Goal: Task Accomplishment & Management: Complete application form

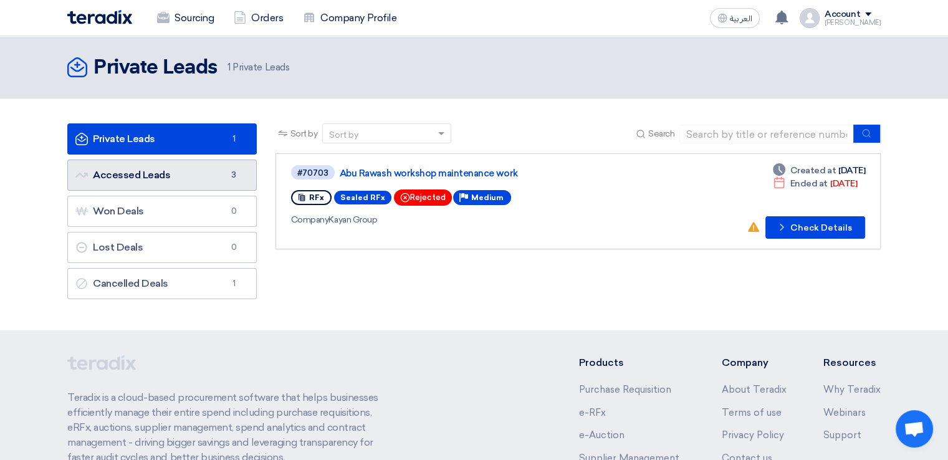
click at [146, 177] on link "Accessed Leads Accessed Leads 3" at bounding box center [161, 175] width 189 height 31
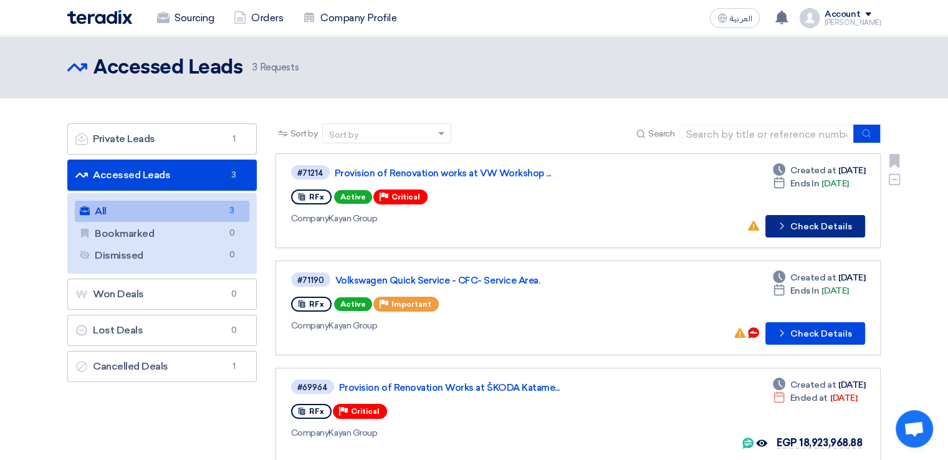
click at [805, 219] on button "Check details Check Details" at bounding box center [815, 226] width 100 height 22
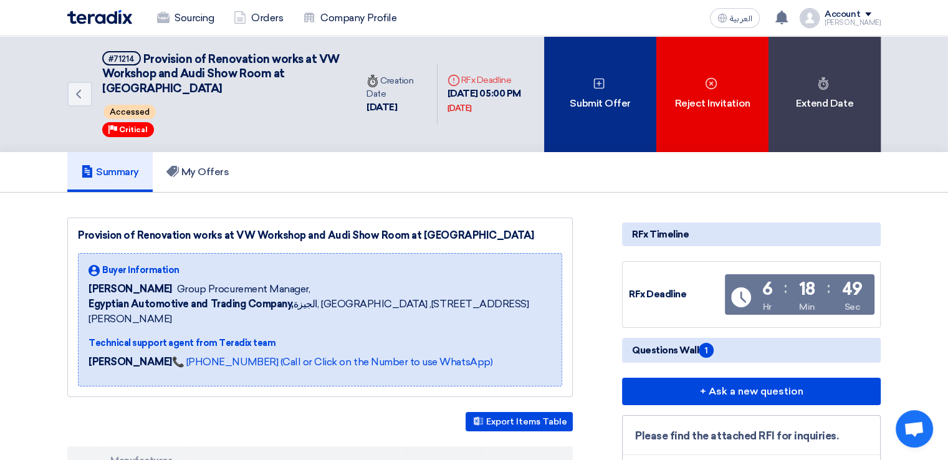
click at [586, 94] on div "Submit Offer" at bounding box center [600, 94] width 112 height 116
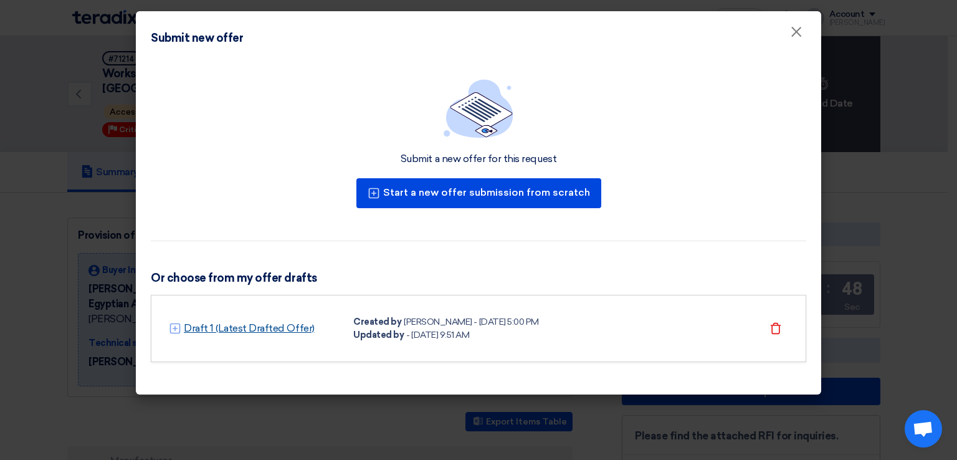
click at [266, 328] on link "Draft 1 (Latest Drafted Offer)" at bounding box center [249, 328] width 131 height 15
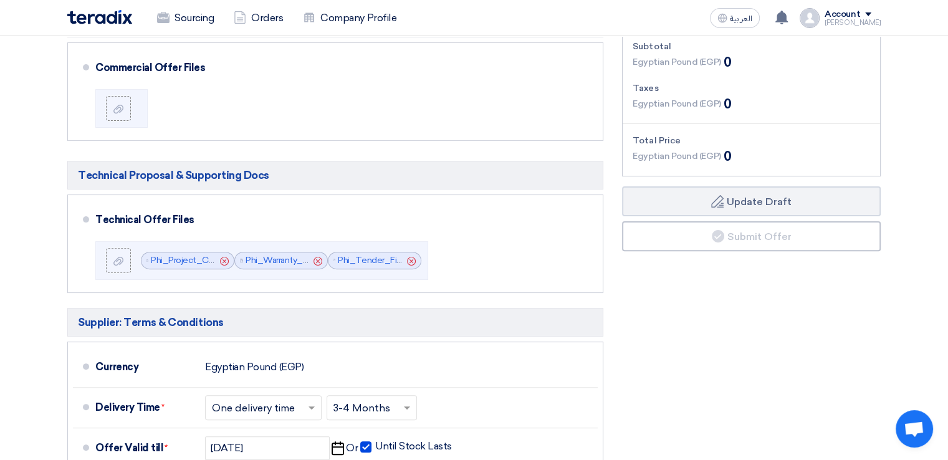
scroll to position [393, 0]
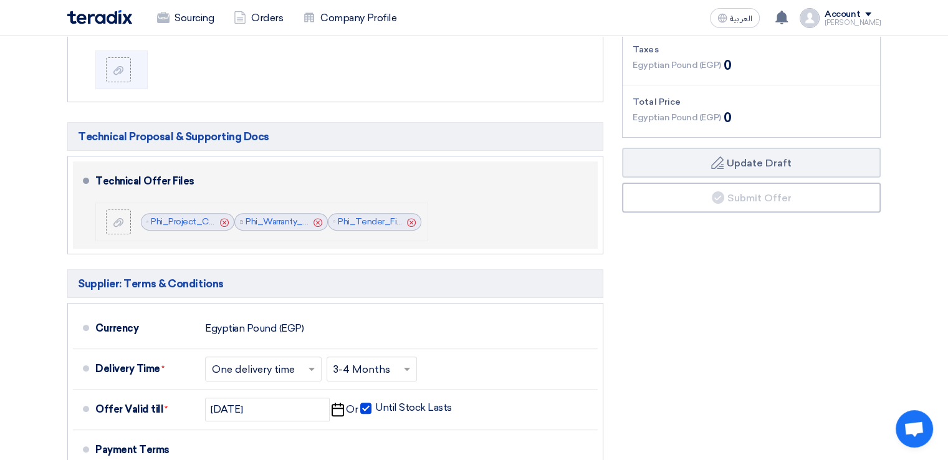
click at [411, 221] on use at bounding box center [411, 221] width 9 height 9
click at [316, 218] on icon "Cancel" at bounding box center [317, 222] width 9 height 9
click at [223, 221] on use at bounding box center [224, 221] width 9 height 9
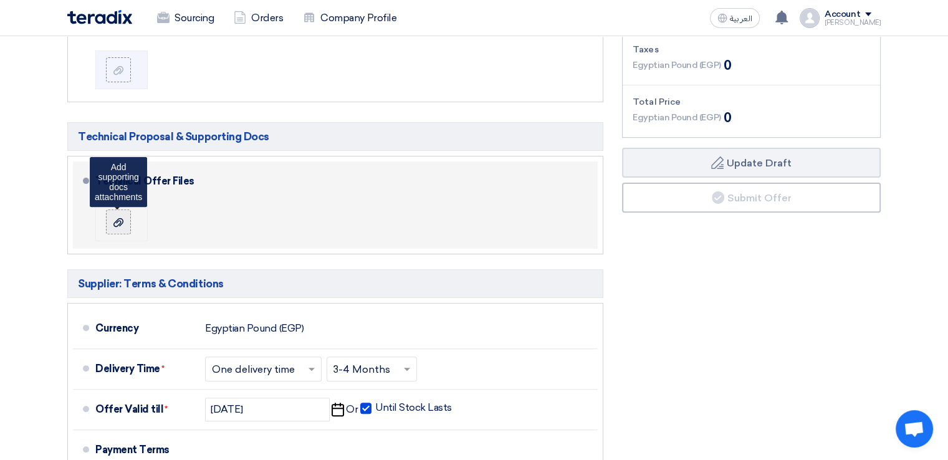
click at [118, 226] on label at bounding box center [118, 221] width 25 height 25
click at [0, 0] on input "file" at bounding box center [0, 0] width 0 height 0
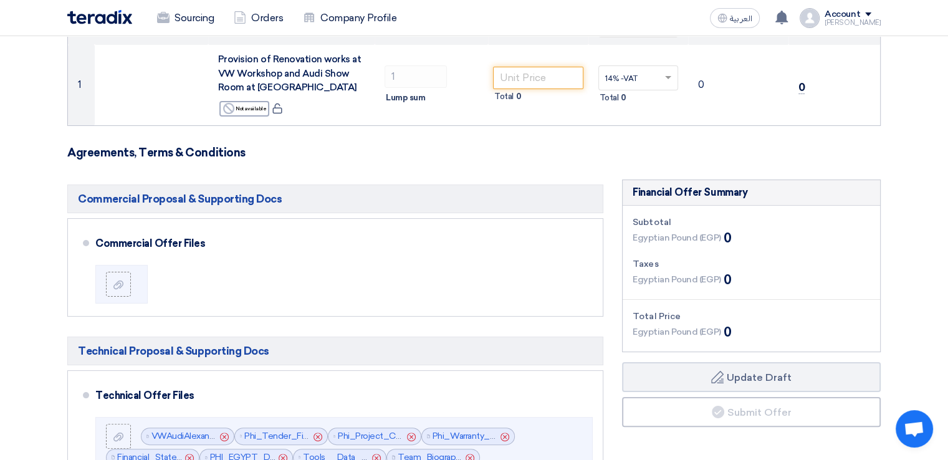
scroll to position [165, 0]
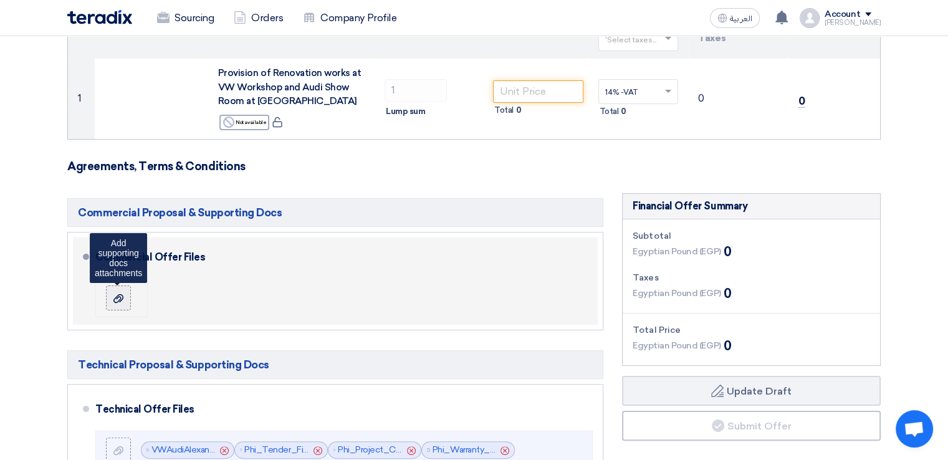
click at [122, 299] on icon at bounding box center [118, 299] width 10 height 10
click at [0, 0] on input "file" at bounding box center [0, 0] width 0 height 0
click at [130, 297] on label at bounding box center [118, 297] width 25 height 25
click at [0, 0] on input "file" at bounding box center [0, 0] width 0 height 0
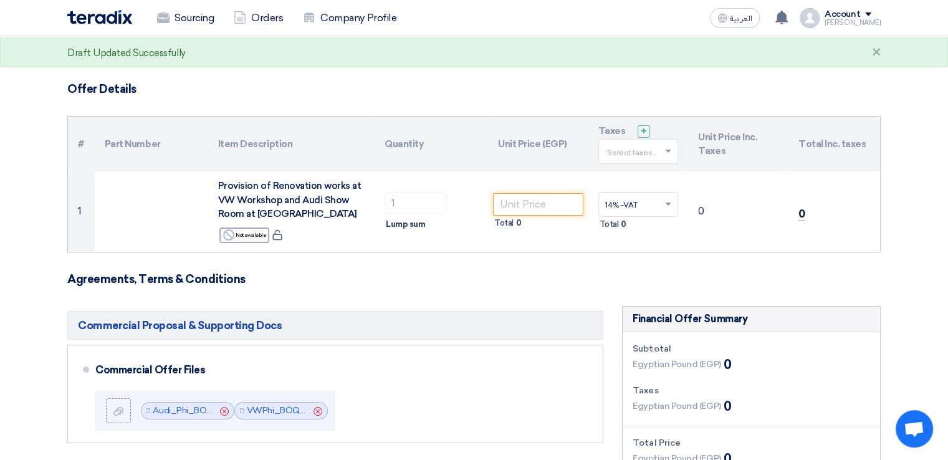
scroll to position [0, 0]
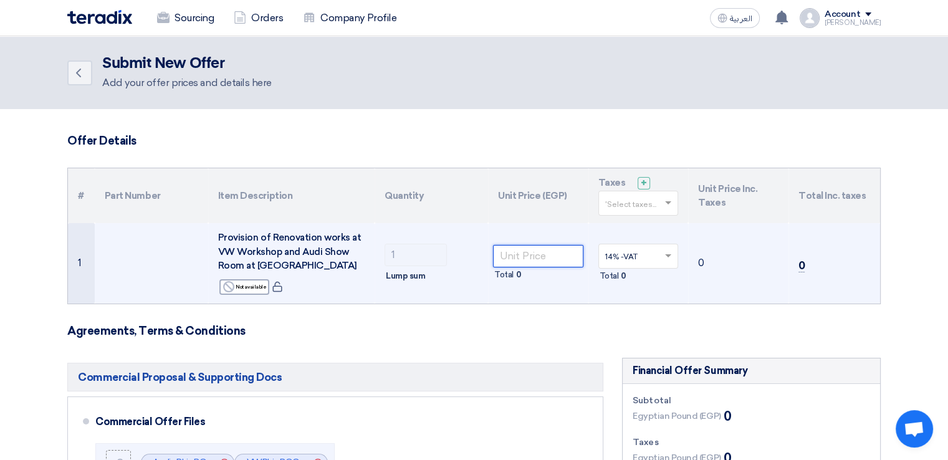
click at [538, 254] on input "number" at bounding box center [538, 256] width 90 height 22
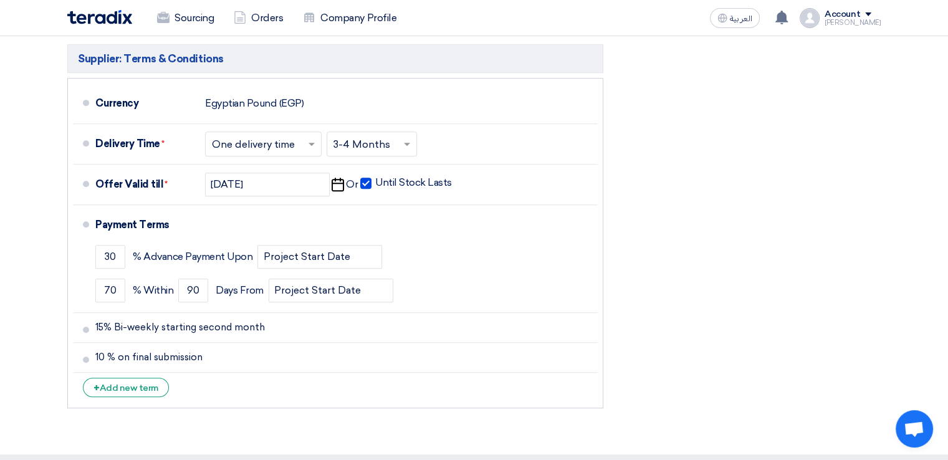
scroll to position [632, 0]
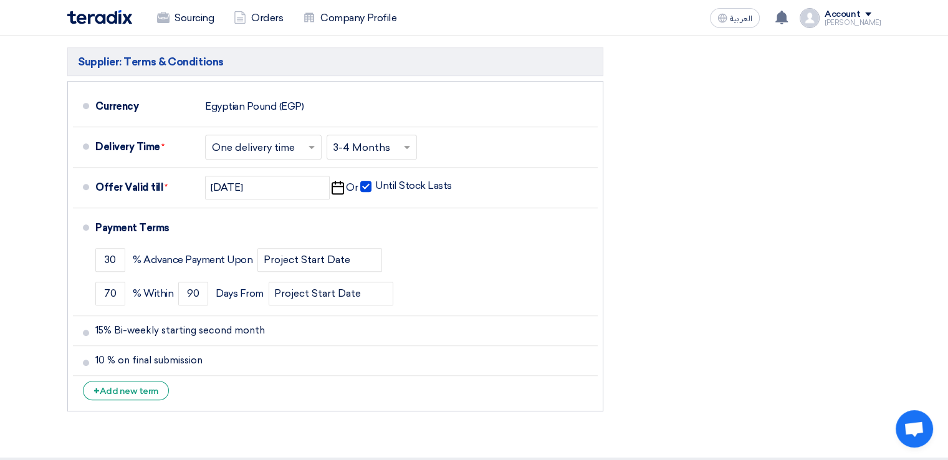
type input "6620108"
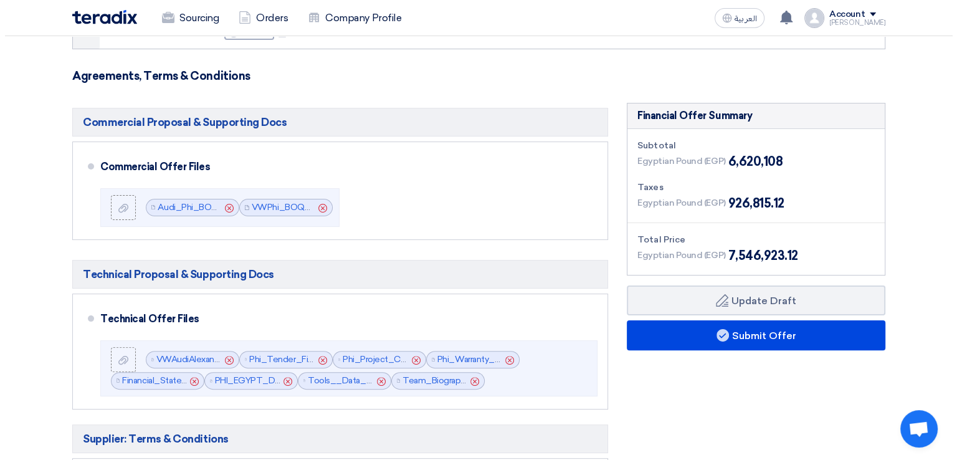
scroll to position [314, 0]
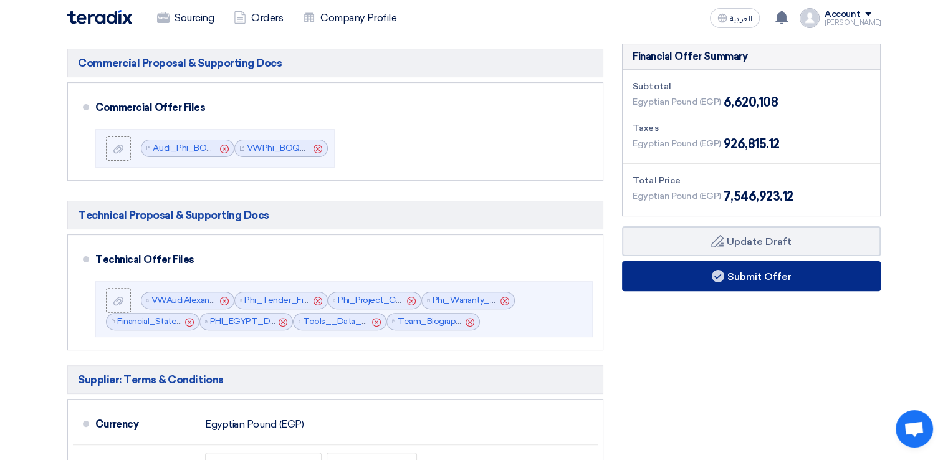
click at [725, 264] on button "Submit Offer" at bounding box center [751, 276] width 259 height 30
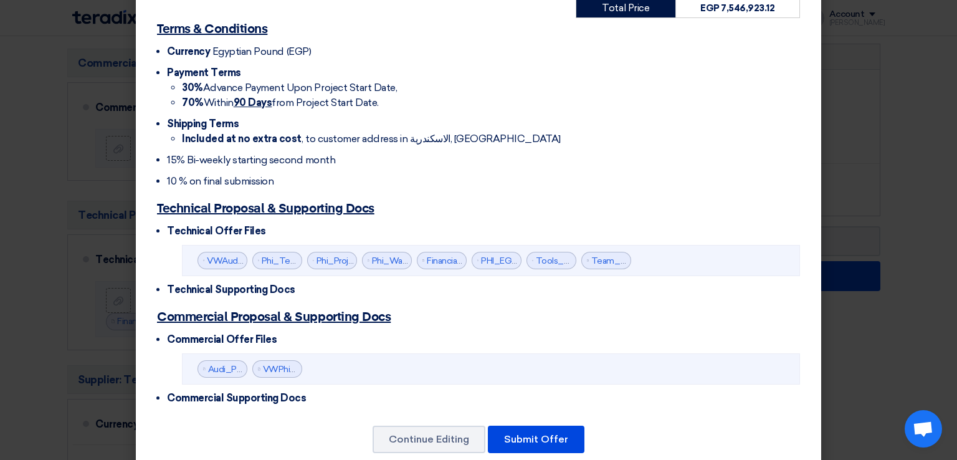
scroll to position [368, 0]
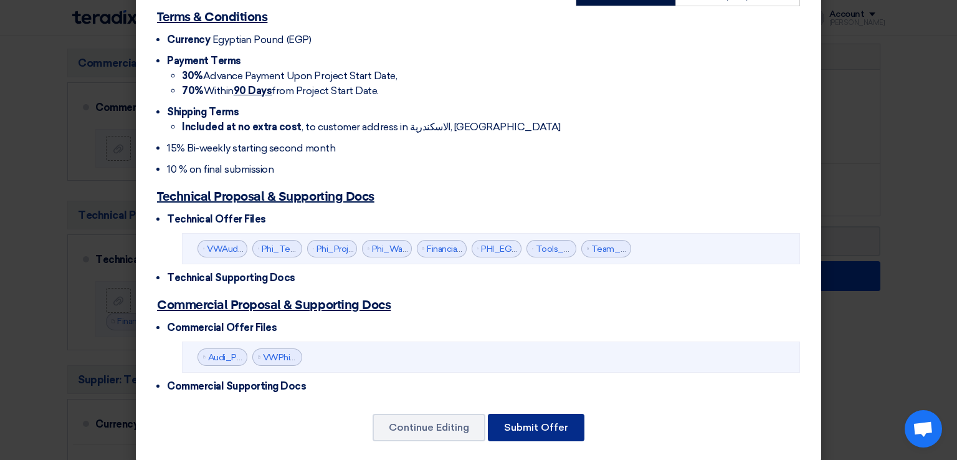
click at [538, 414] on button "Submit Offer" at bounding box center [536, 427] width 97 height 27
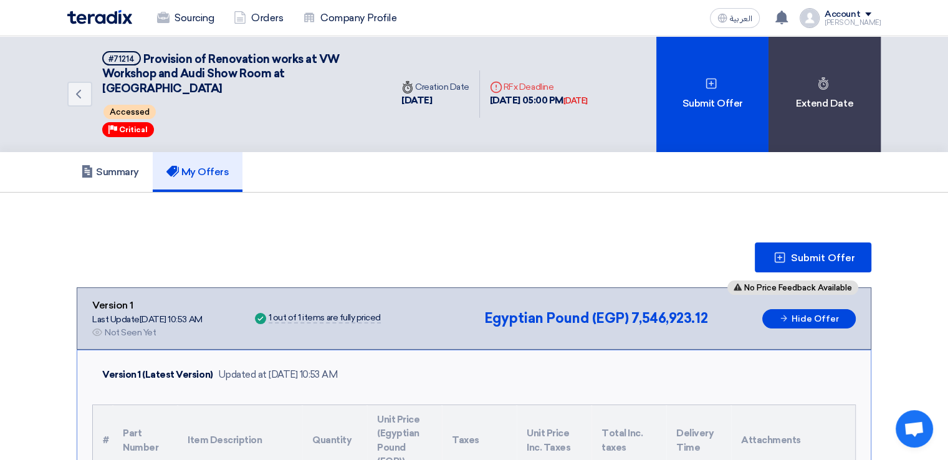
click at [110, 16] on img at bounding box center [99, 17] width 65 height 14
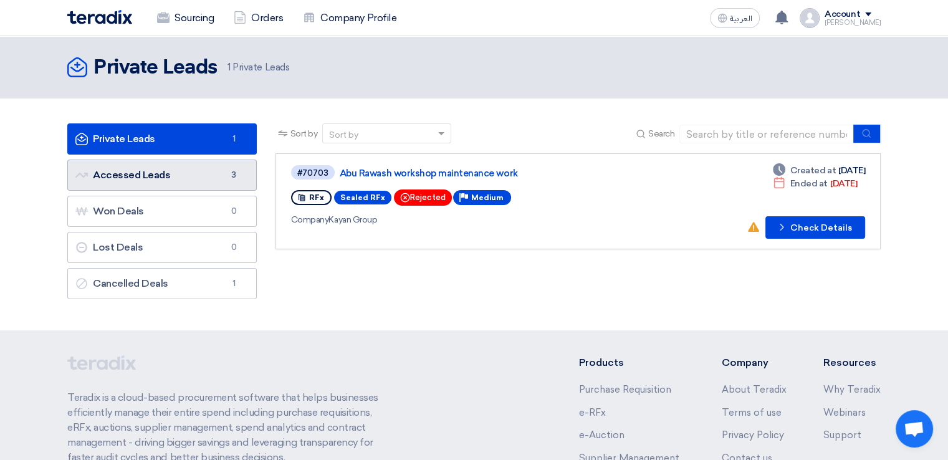
click at [171, 172] on link "Accessed Leads Accessed Leads 3" at bounding box center [161, 175] width 189 height 31
